Goal: Transaction & Acquisition: Purchase product/service

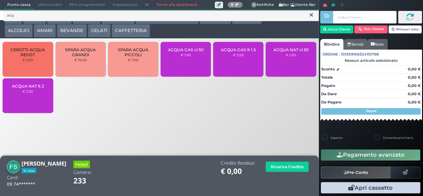
type input "acq"
click at [191, 71] on div "ACQUA GAS cl 50 € 1,00" at bounding box center [186, 59] width 50 height 35
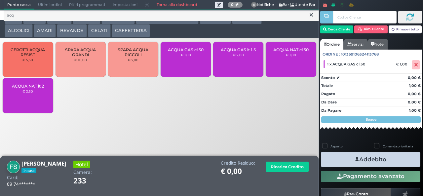
click at [384, 166] on button "Addebito" at bounding box center [370, 159] width 99 height 15
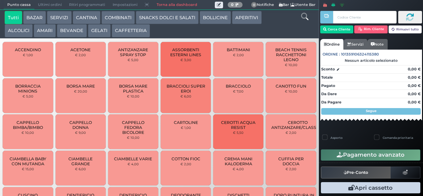
click at [169, 7] on link "Torna alla dashboard" at bounding box center [177, 4] width 48 height 9
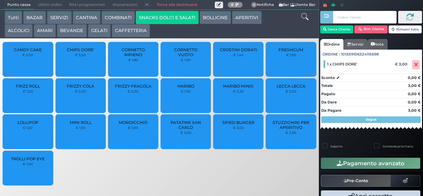
click at [379, 165] on button "Pagamento avanzato" at bounding box center [370, 163] width 99 height 11
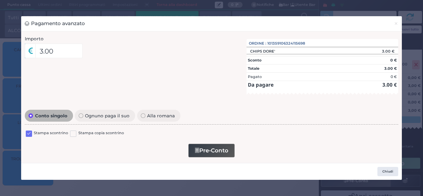
click at [213, 151] on button "Pre-Conto" at bounding box center [211, 151] width 46 height 14
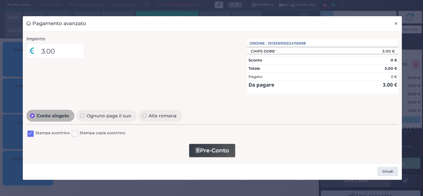
click at [396, 26] on span "×" at bounding box center [396, 23] width 4 height 7
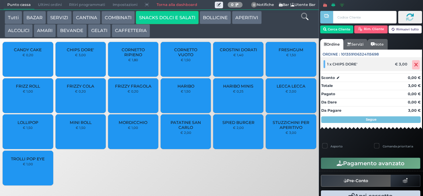
click at [414, 65] on icon at bounding box center [416, 65] width 4 height 0
